Goal: Transaction & Acquisition: Purchase product/service

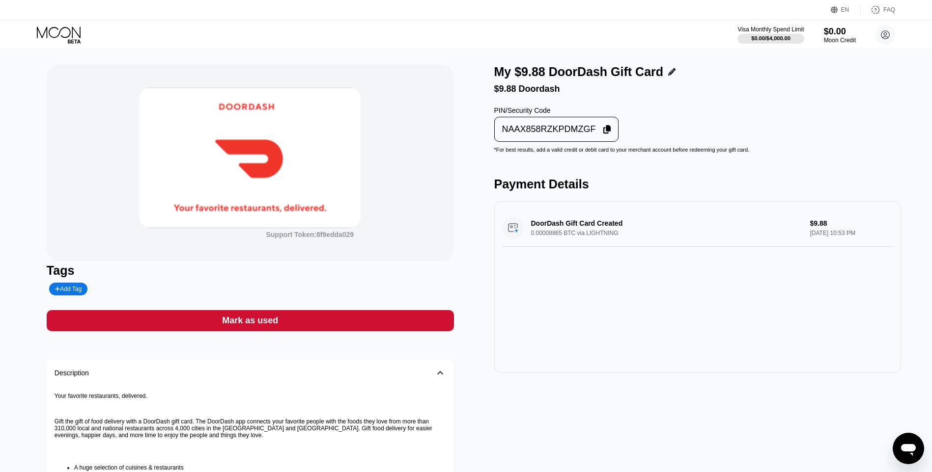
click at [312, 309] on div "Support Token: 8f9edda029 Tags Add Tag Mark as used Description 󰅀 Your favorite…" at bounding box center [250, 340] width 407 height 550
drag, startPoint x: 396, startPoint y: 312, endPoint x: 395, endPoint y: 306, distance: 6.4
click at [395, 307] on div "Support Token: 8f9edda029 Tags Add Tag Mark as used Description 󰅀 Your favorite…" at bounding box center [250, 340] width 407 height 550
click at [412, 342] on div "Support Token: 8f9edda029 Tags Add Tag Mark as used Description 󰅀 Your favorite…" at bounding box center [250, 340] width 407 height 550
click at [419, 332] on div "Mark as used" at bounding box center [250, 320] width 407 height 21
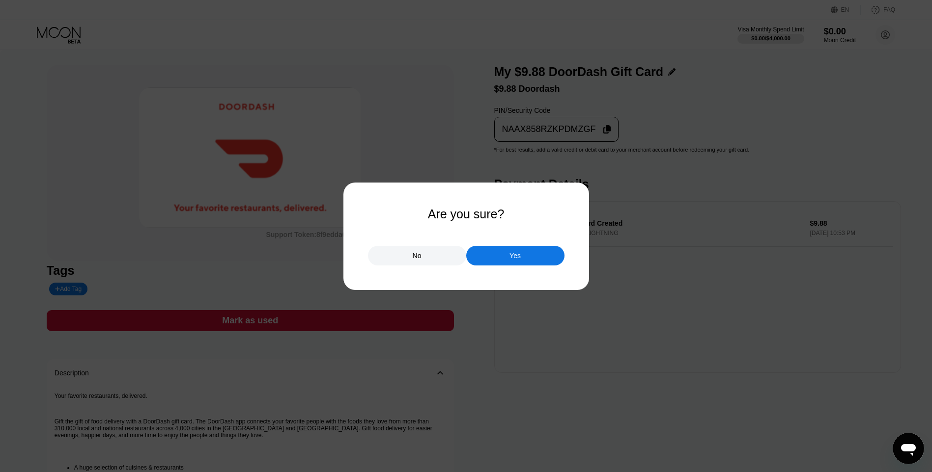
click at [504, 251] on div "Yes" at bounding box center [515, 256] width 98 height 20
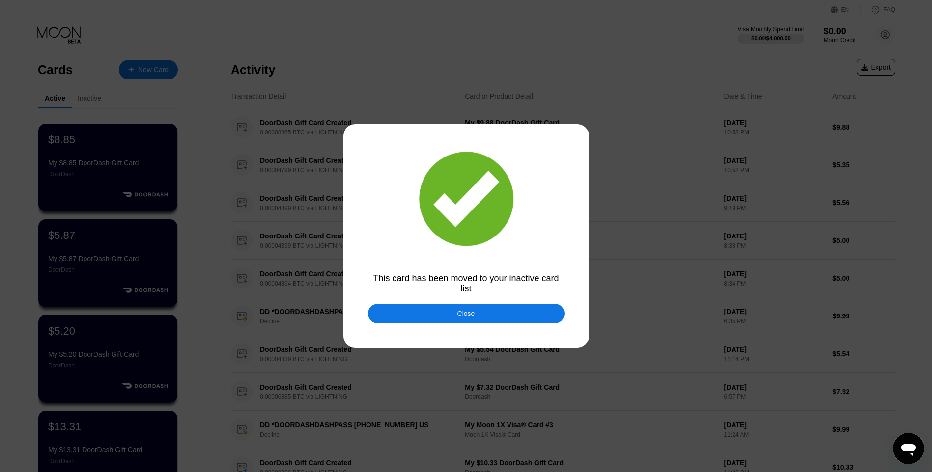
drag, startPoint x: 433, startPoint y: 321, endPoint x: 335, endPoint y: 214, distance: 145.7
click at [437, 319] on div "Close" at bounding box center [466, 314] width 196 height 20
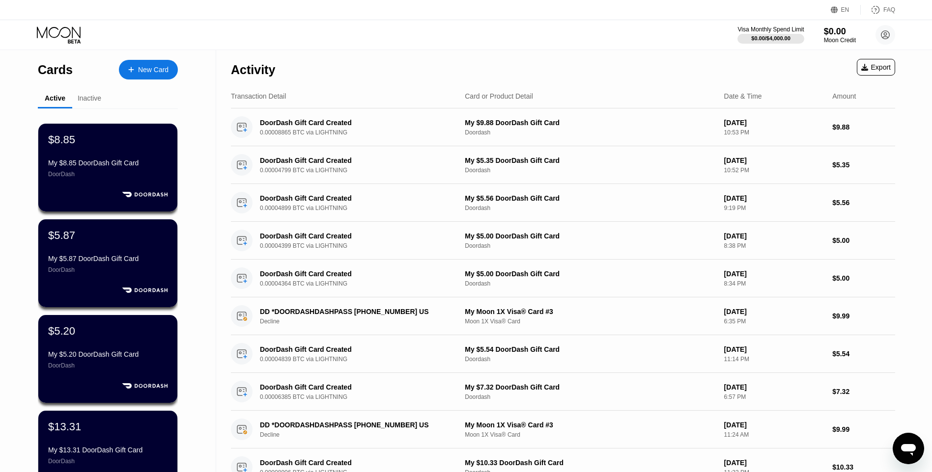
click at [169, 69] on div "New Card" at bounding box center [148, 70] width 59 height 20
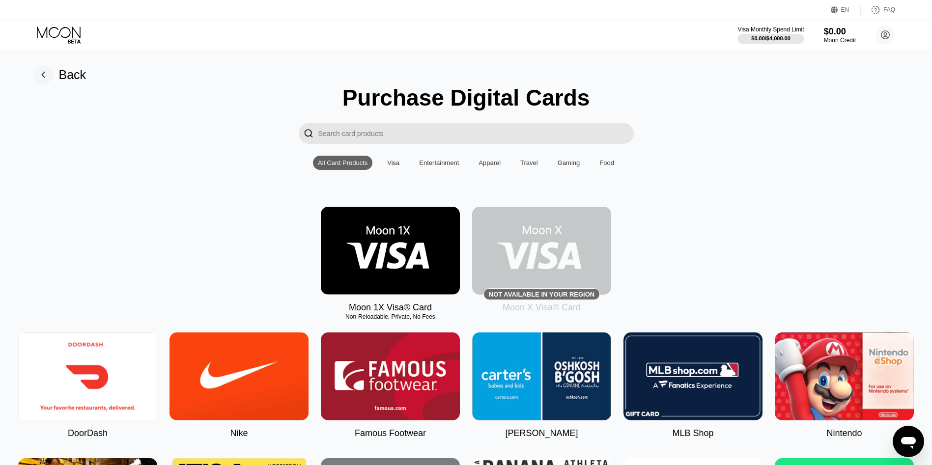
click at [115, 382] on img at bounding box center [87, 376] width 139 height 88
type input "0"
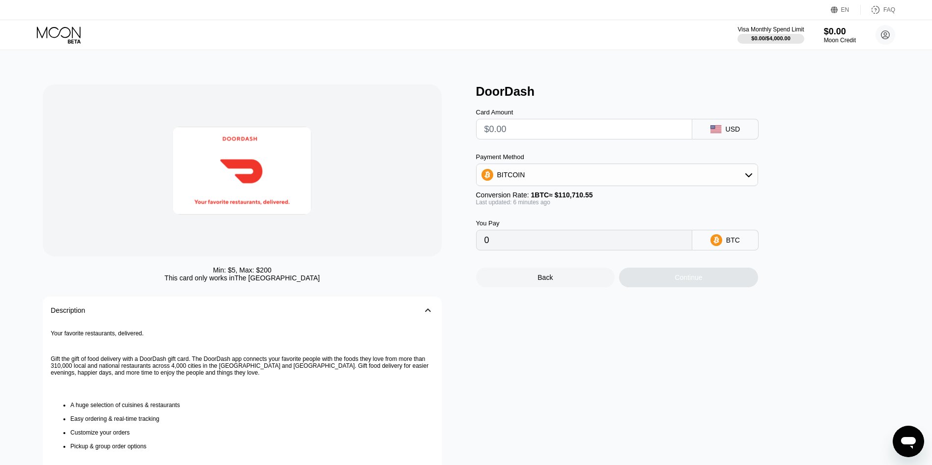
drag, startPoint x: 562, startPoint y: 124, endPoint x: 563, endPoint y: 118, distance: 6.1
click at [563, 119] on div "Card Amount" at bounding box center [584, 124] width 216 height 31
type input "$7.5"
type input "0.00006780"
type input "$7.53"
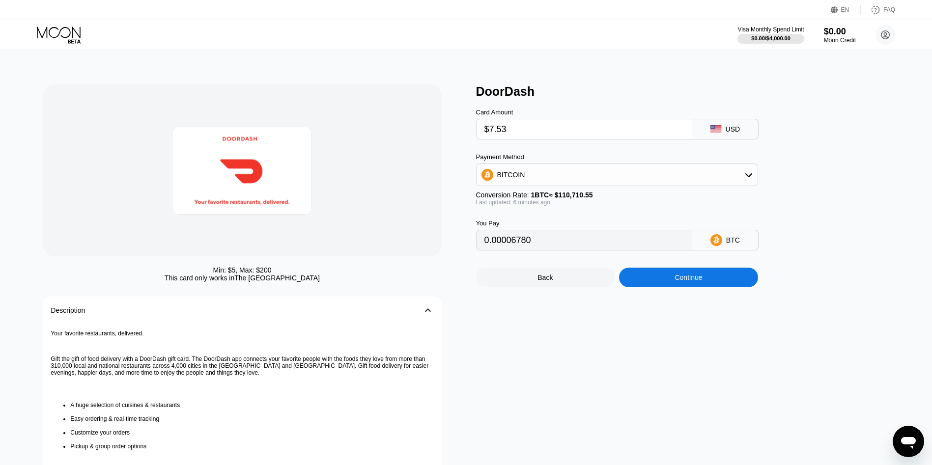
type input "0.00006807"
type input "$7.53"
click at [645, 287] on div "Continue" at bounding box center [688, 278] width 139 height 20
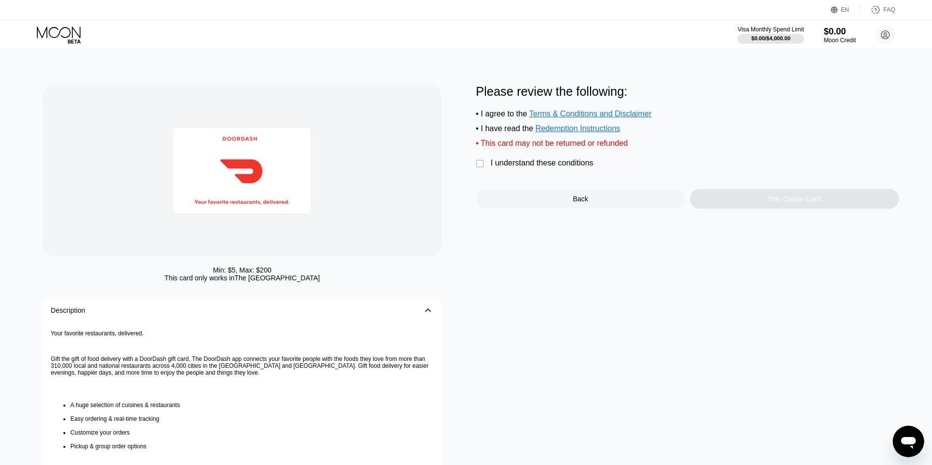
drag, startPoint x: 523, startPoint y: 162, endPoint x: 594, endPoint y: 177, distance: 72.7
click at [524, 165] on div "Please review the following: • I agree to the Terms & Conditions and Disclaimer…" at bounding box center [687, 146] width 423 height 124
click at [557, 169] on div " I understand these conditions" at bounding box center [537, 164] width 122 height 10
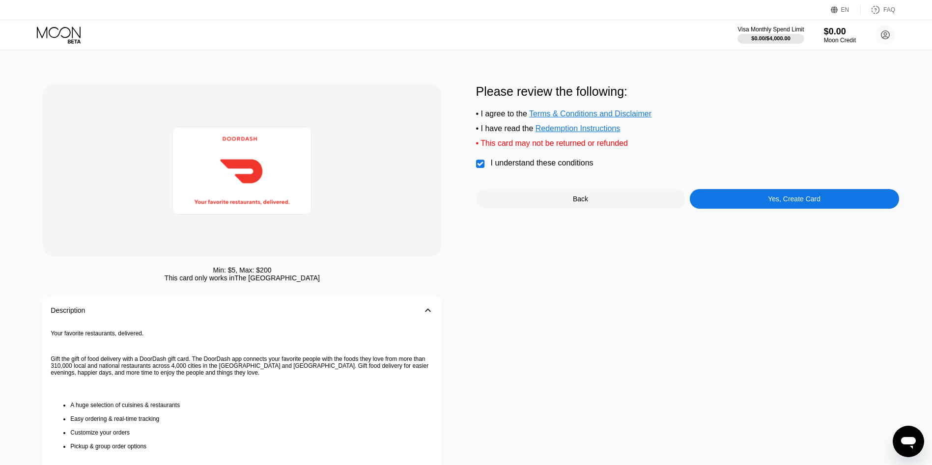
click at [755, 189] on div "Please review the following: • I agree to the Terms & Conditions and Disclaimer…" at bounding box center [687, 146] width 423 height 124
click at [763, 204] on div "Yes, Create Card" at bounding box center [794, 199] width 209 height 20
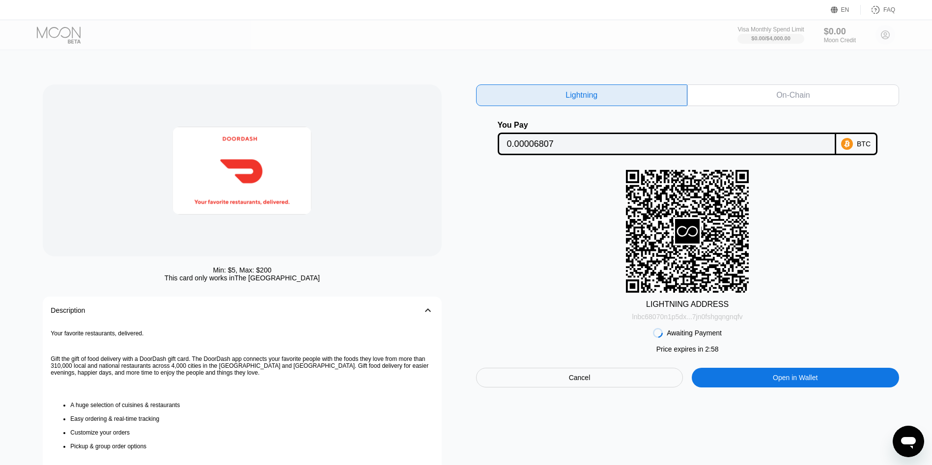
click at [716, 321] on div "lnbc68070n1p5dx...7jn0fshgqngnqfv" at bounding box center [687, 317] width 111 height 8
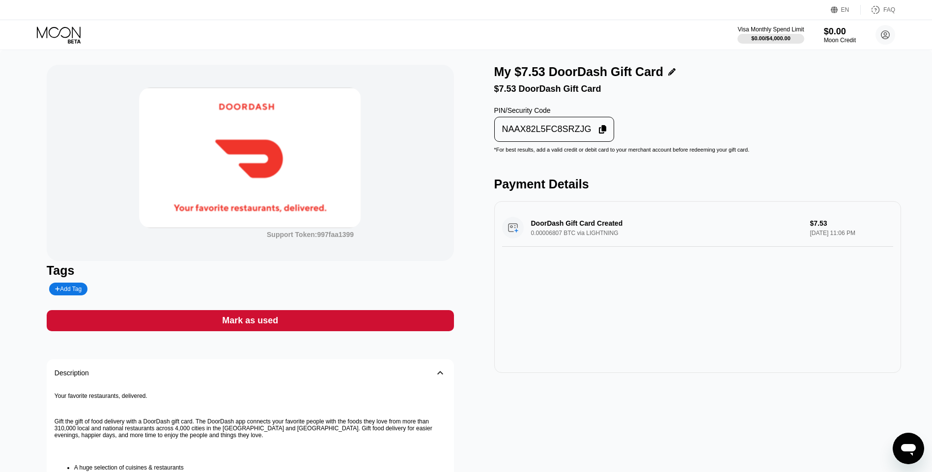
click at [564, 129] on div "NAAX82L5FC8SRZJG" at bounding box center [546, 129] width 89 height 11
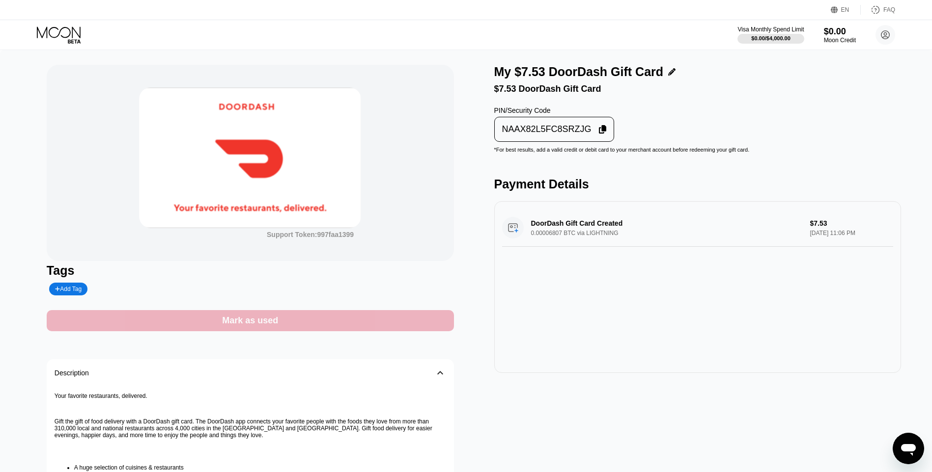
click at [418, 318] on div "Mark as used" at bounding box center [250, 320] width 407 height 21
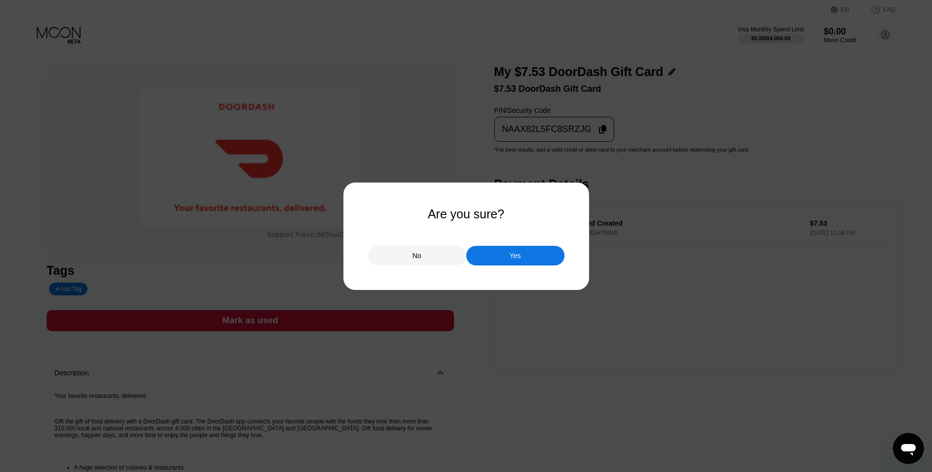
drag, startPoint x: 525, startPoint y: 260, endPoint x: 531, endPoint y: 238, distance: 23.5
click at [525, 260] on div "Yes" at bounding box center [515, 256] width 98 height 20
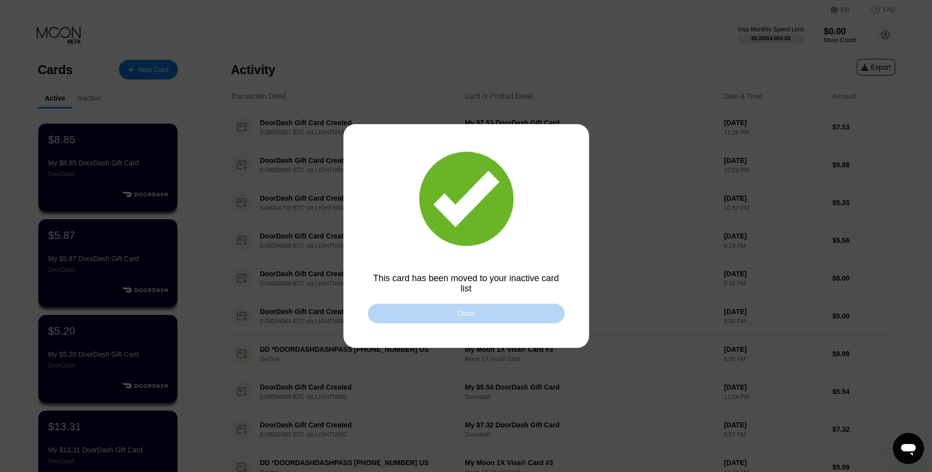
drag, startPoint x: 514, startPoint y: 315, endPoint x: 467, endPoint y: 277, distance: 60.1
click at [510, 305] on div "This card has been moved to your inactive card list Close" at bounding box center [466, 236] width 932 height 472
click at [539, 304] on div at bounding box center [469, 236] width 939 height 472
click at [521, 319] on div "Close" at bounding box center [466, 314] width 196 height 20
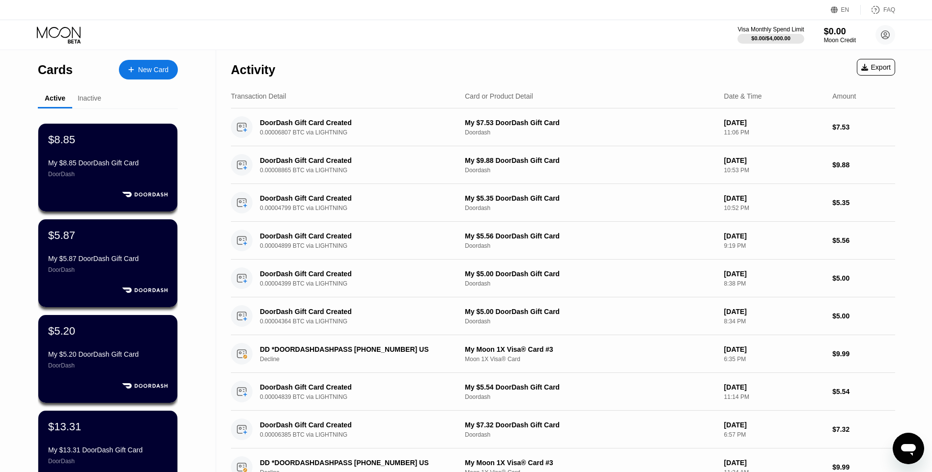
click at [142, 59] on div "Cards New Card" at bounding box center [108, 67] width 140 height 34
click at [147, 76] on div "New Card" at bounding box center [148, 70] width 59 height 20
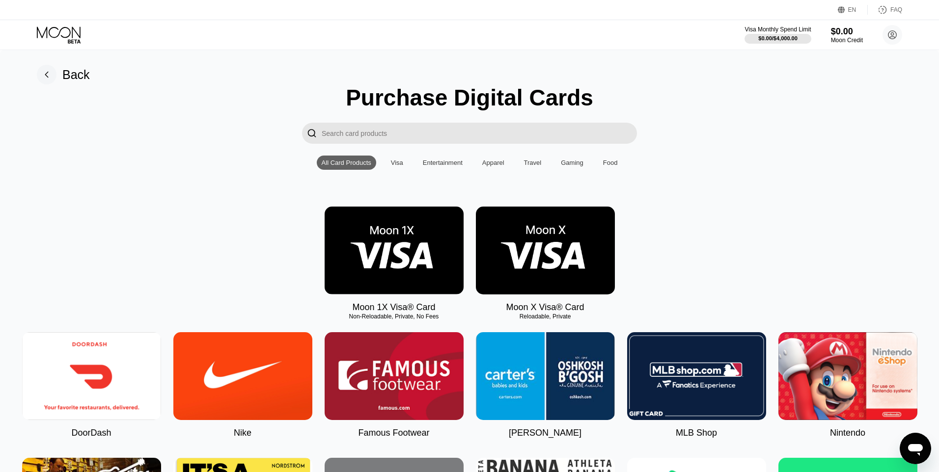
click at [70, 381] on img at bounding box center [91, 376] width 139 height 88
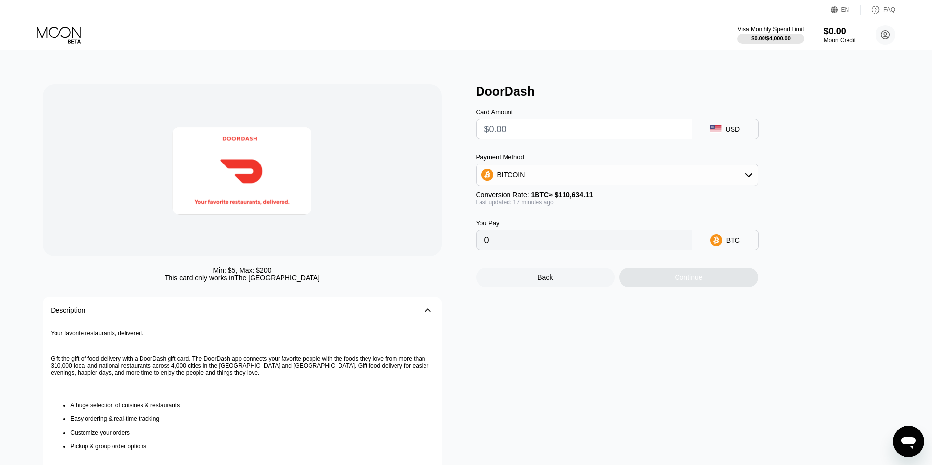
click at [529, 123] on input "text" at bounding box center [583, 129] width 199 height 20
type input "$6.23"
type input "0.00005640"
type input "$6.23"
click at [652, 273] on div "Back Continue" at bounding box center [633, 268] width 314 height 37
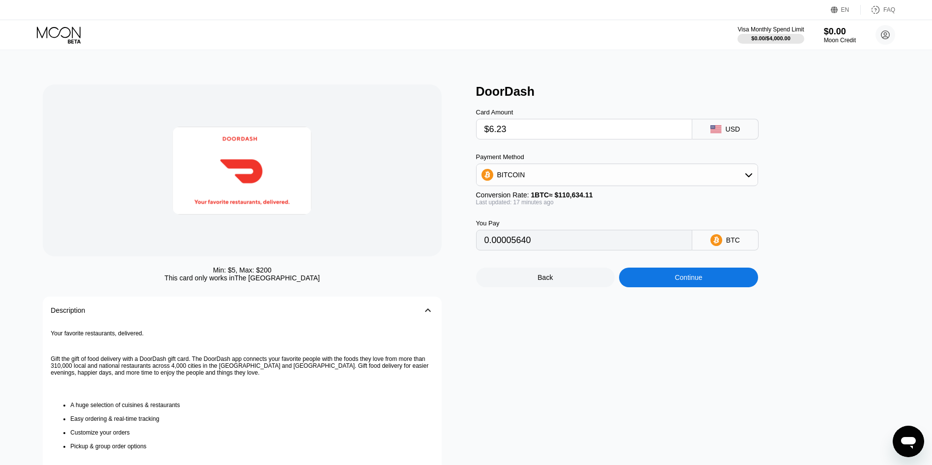
click at [665, 278] on div "Continue" at bounding box center [688, 278] width 139 height 20
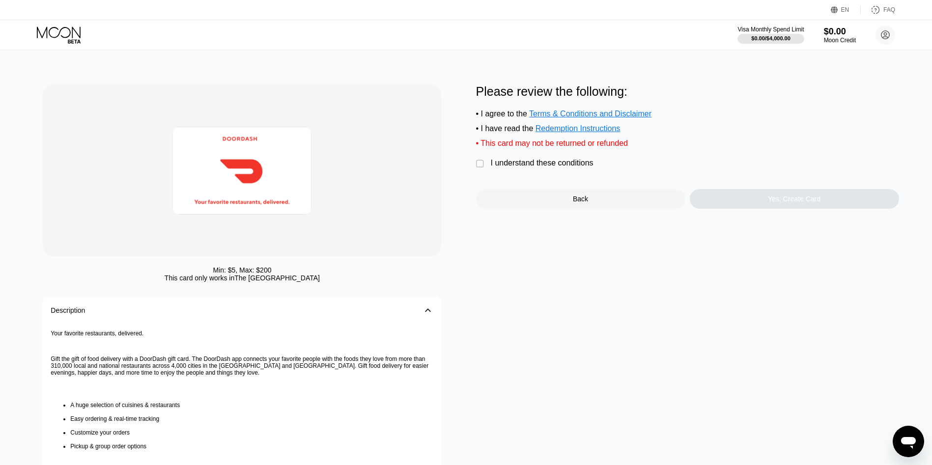
click at [537, 166] on div "I understand these conditions" at bounding box center [542, 163] width 103 height 9
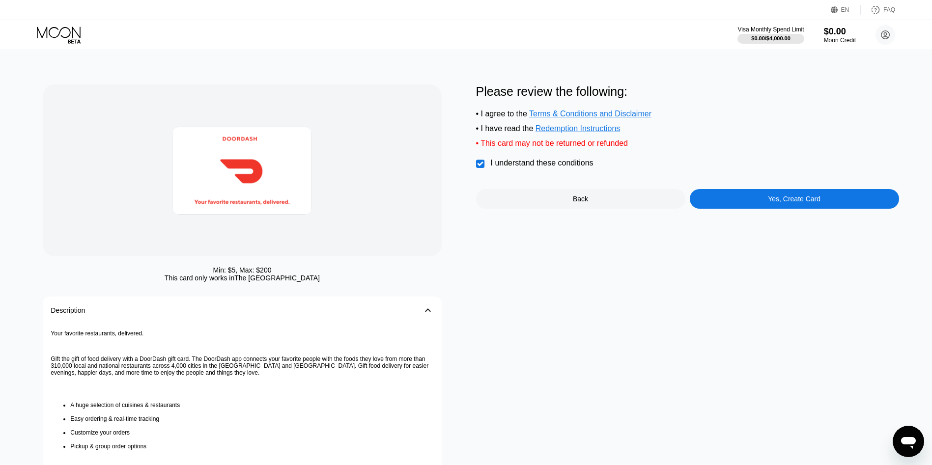
click at [757, 204] on div "Yes, Create Card" at bounding box center [794, 199] width 209 height 20
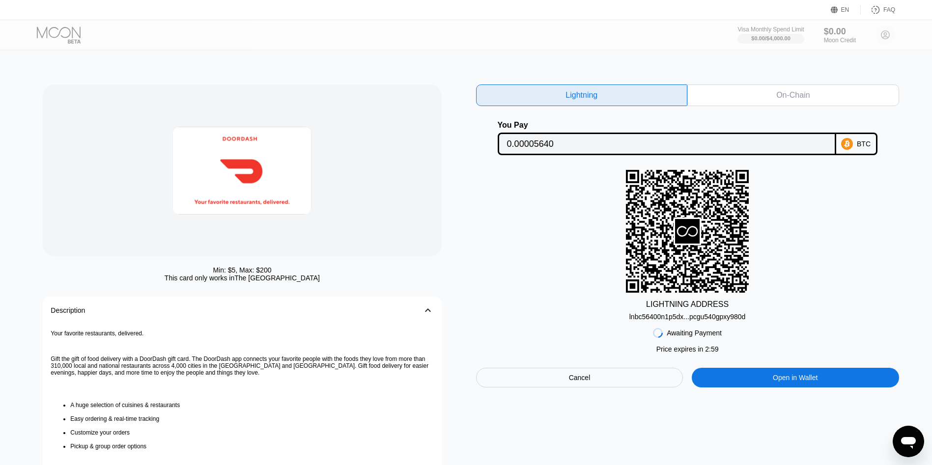
click at [696, 326] on div "Awaiting Payment Price expires in 2 : 59 Cancel Open in Wallet" at bounding box center [687, 354] width 423 height 67
click at [698, 321] on div "lnbc56400n1p5dx...pcgu540gpxy980d" at bounding box center [687, 317] width 116 height 8
click at [642, 312] on div "lnbc56400n1p5dx...pcgu540gpxy980d" at bounding box center [687, 315] width 116 height 12
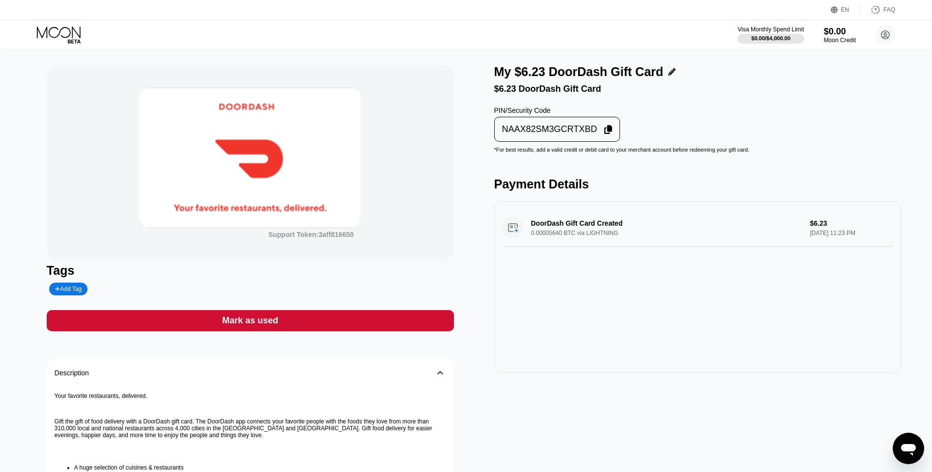
drag, startPoint x: 772, startPoint y: 83, endPoint x: 765, endPoint y: 82, distance: 6.9
click at [770, 82] on div "My $6.23 DoorDash Gift Card $6.23 DoorDash Gift Card" at bounding box center [697, 79] width 407 height 29
click at [556, 135] on div "NAAX82SM3GCRTXBD" at bounding box center [549, 129] width 95 height 11
